Goal: Task Accomplishment & Management: Use online tool/utility

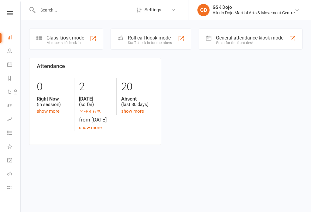
click at [49, 32] on div "Class kiosk mode Member self check-in" at bounding box center [66, 39] width 74 height 21
click at [59, 40] on div "Class kiosk mode" at bounding box center [65, 38] width 38 height 6
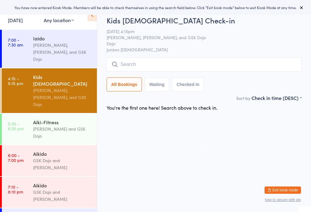
click at [148, 59] on input "search" at bounding box center [204, 64] width 195 height 14
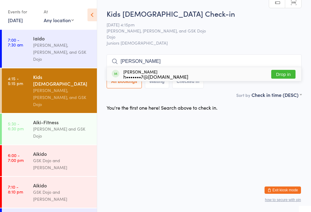
type input "Dimitris"
click at [288, 70] on button "Drop in" at bounding box center [283, 74] width 24 height 9
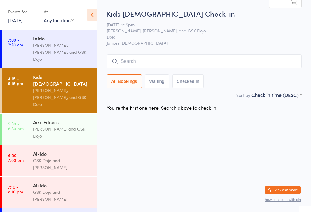
scroll to position [0, 0]
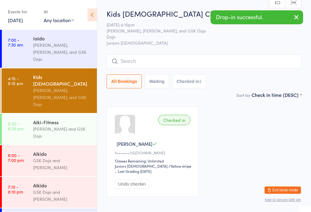
click at [154, 61] on input "search" at bounding box center [204, 61] width 195 height 14
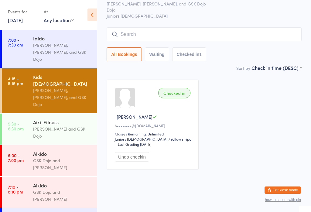
scroll to position [55, 0]
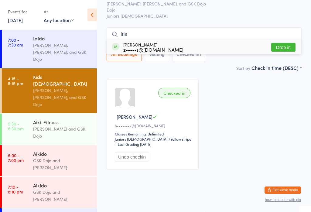
type input "Iris"
click at [284, 43] on button "Drop in" at bounding box center [283, 47] width 24 height 9
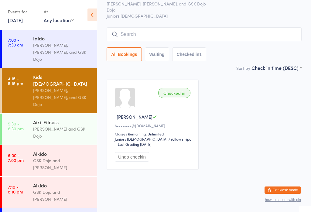
scroll to position [34, 0]
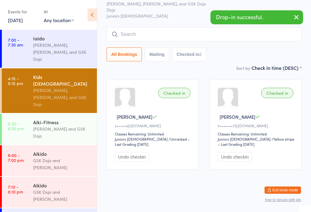
click at [293, 22] on button "button" at bounding box center [296, 18] width 13 height 14
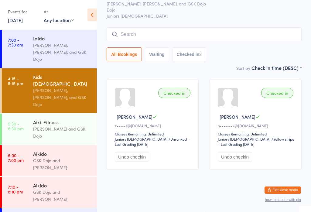
click at [138, 30] on input "search" at bounding box center [204, 34] width 195 height 14
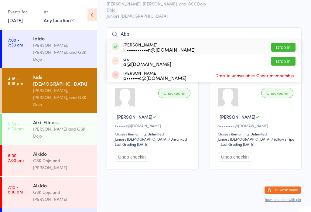
type input "Abb"
click at [146, 47] on div "H••••••••••n@gmail.com" at bounding box center [159, 49] width 72 height 5
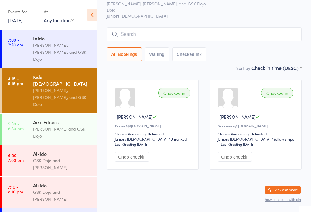
scroll to position [34, 0]
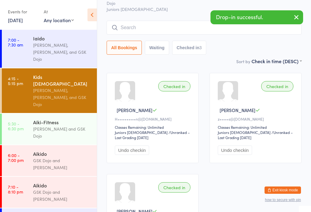
click at [298, 18] on icon "button" at bounding box center [296, 17] width 7 height 8
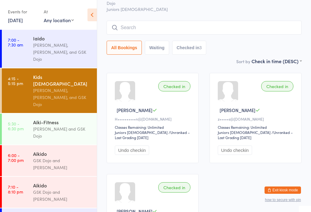
click at [139, 26] on input "search" at bounding box center [204, 28] width 195 height 14
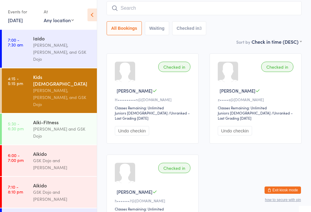
scroll to position [55, 0]
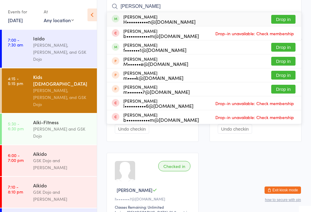
type input "Margot"
click at [151, 23] on div "H••••••••••n@gmail.com" at bounding box center [159, 21] width 72 height 5
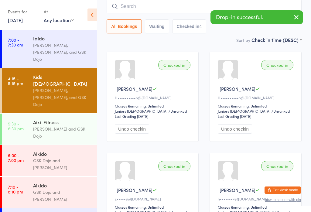
click at [184, 3] on input "search" at bounding box center [204, 6] width 195 height 14
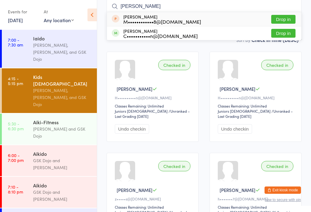
type input "phoebe"
type input "joanne"
click at [289, 18] on button "Drop in" at bounding box center [283, 19] width 24 height 9
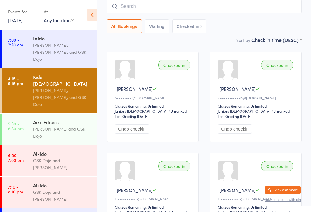
click at [245, 8] on input "search" at bounding box center [204, 6] width 195 height 14
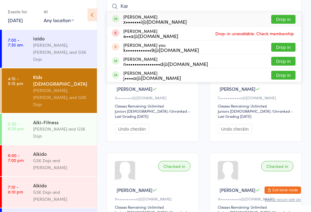
type input "Kar"
click at [287, 18] on button "Drop in" at bounding box center [283, 19] width 24 height 9
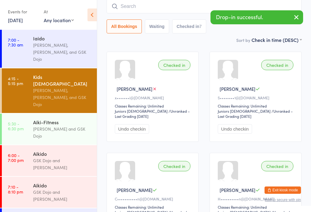
click at [129, 5] on input "search" at bounding box center [204, 6] width 195 height 14
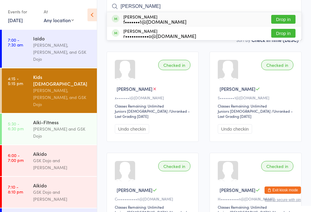
type input "Yan"
click at [281, 21] on button "Drop in" at bounding box center [283, 19] width 24 height 9
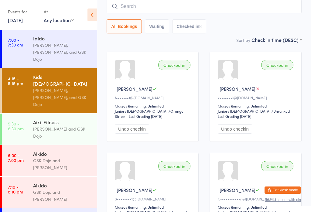
click at [260, 3] on input "search" at bounding box center [204, 6] width 195 height 14
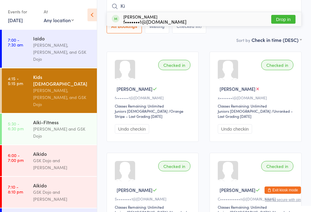
type input "Ki"
click at [282, 19] on button "Drop in" at bounding box center [283, 19] width 24 height 9
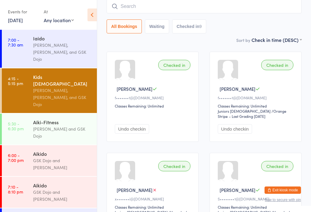
click at [198, 0] on input "search" at bounding box center [204, 6] width 195 height 14
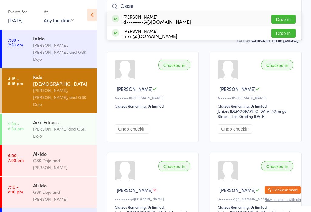
type input "Oscar"
click at [287, 16] on button "Drop in" at bounding box center [283, 19] width 24 height 9
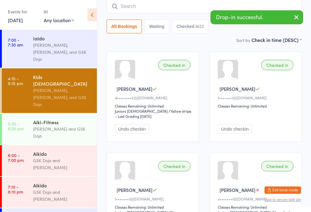
click at [178, 4] on input "search" at bounding box center [204, 6] width 195 height 14
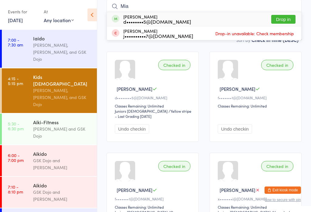
type input "Mia"
click at [287, 16] on button "Drop in" at bounding box center [283, 19] width 24 height 9
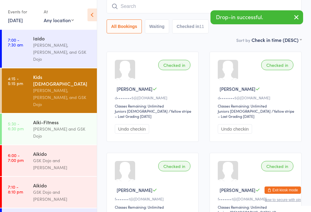
click at [154, 7] on input "search" at bounding box center [204, 6] width 195 height 14
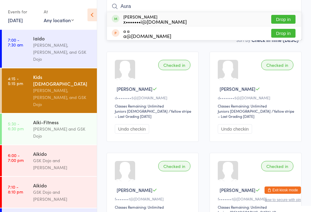
type input "Aura"
click at [280, 19] on button "Drop in" at bounding box center [283, 19] width 24 height 9
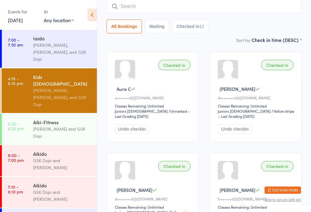
type input "P"
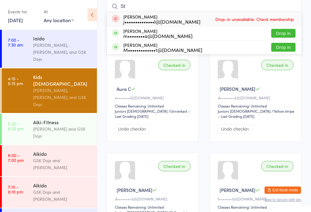
type input "S"
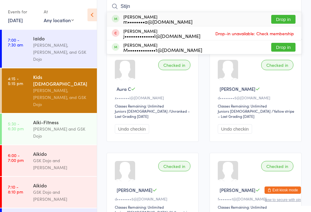
type input "Stijn"
click at [145, 19] on div "m••••••••a@gmail.com" at bounding box center [157, 21] width 69 height 5
